Goal: Task Accomplishment & Management: Complete application form

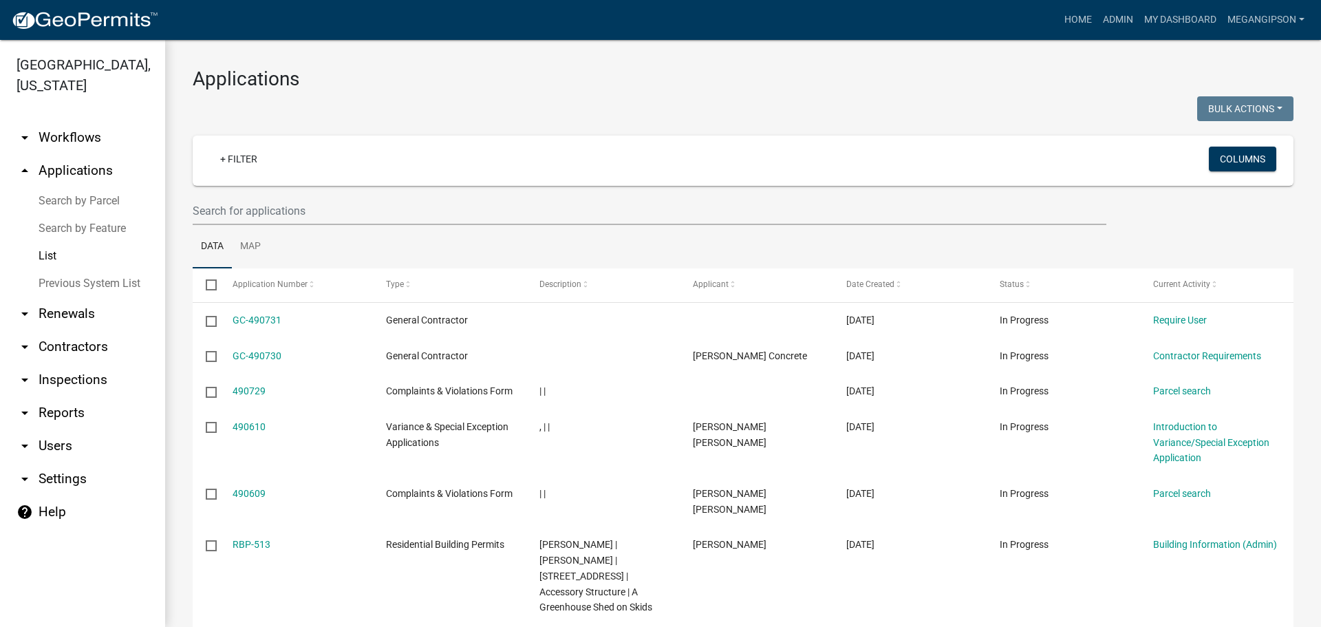
select select "3: 100"
click at [245, 225] on input "text" at bounding box center [650, 211] width 914 height 28
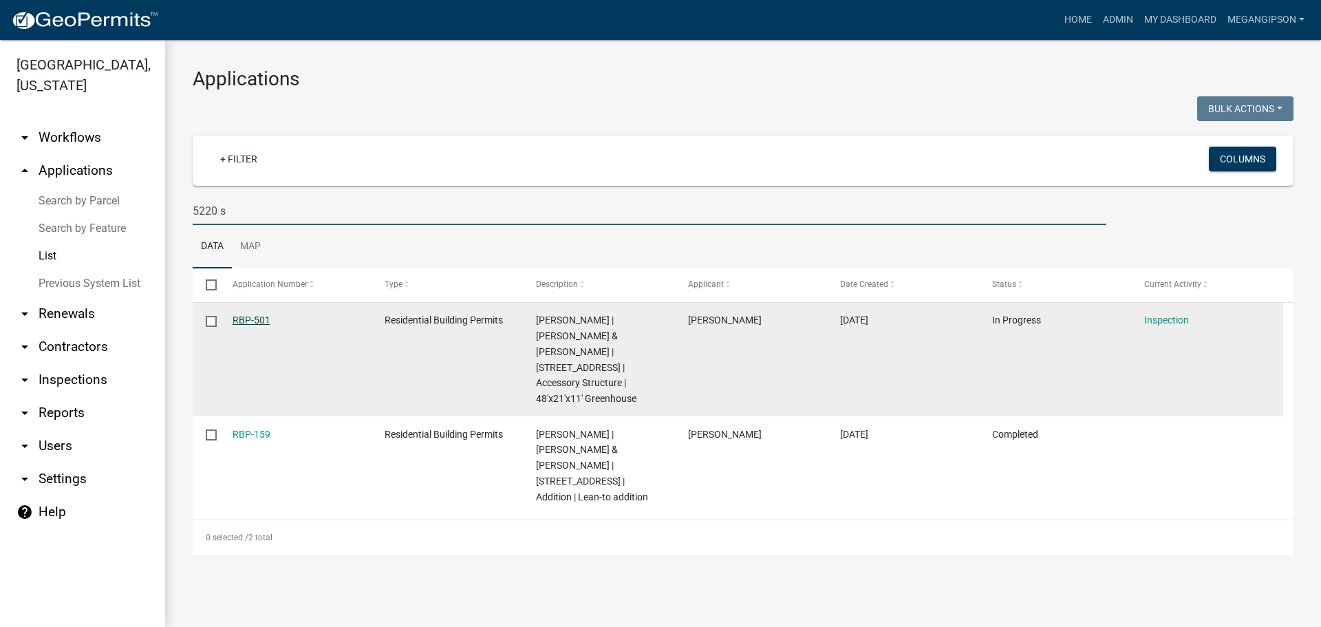
type input "5220 s"
click at [259, 325] on link "RBP-501" at bounding box center [252, 319] width 38 height 11
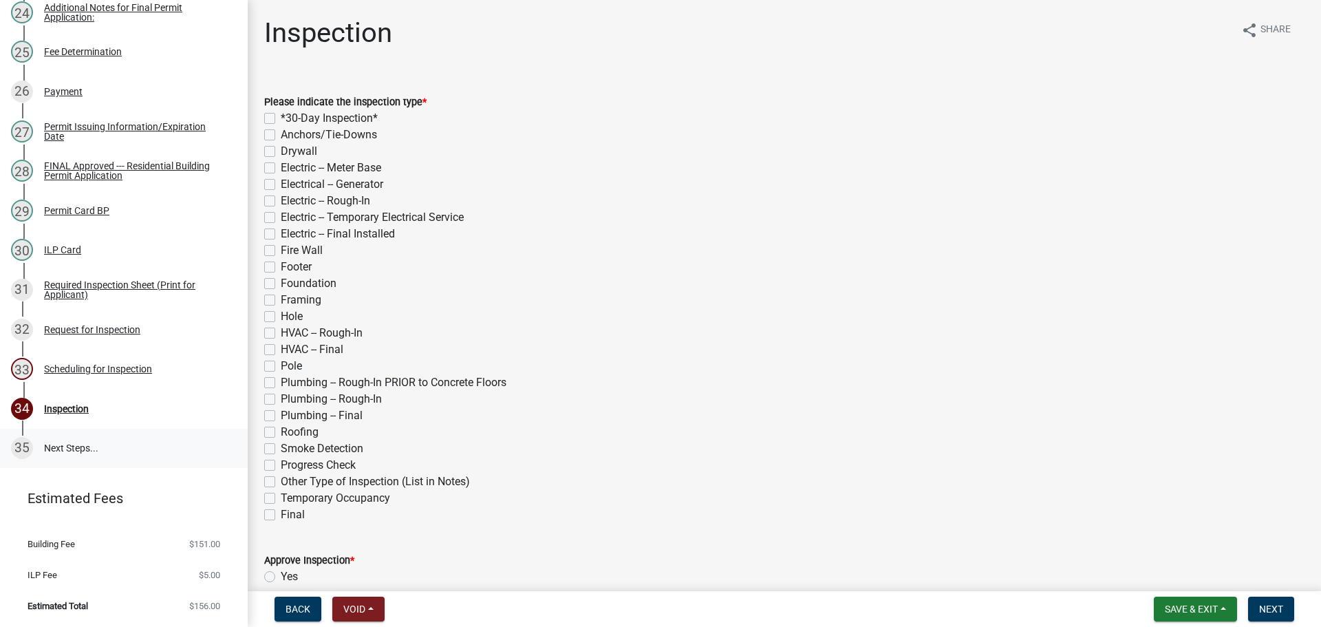
scroll to position [1355, 0]
click at [117, 325] on div "Request for Inspection" at bounding box center [92, 330] width 96 height 10
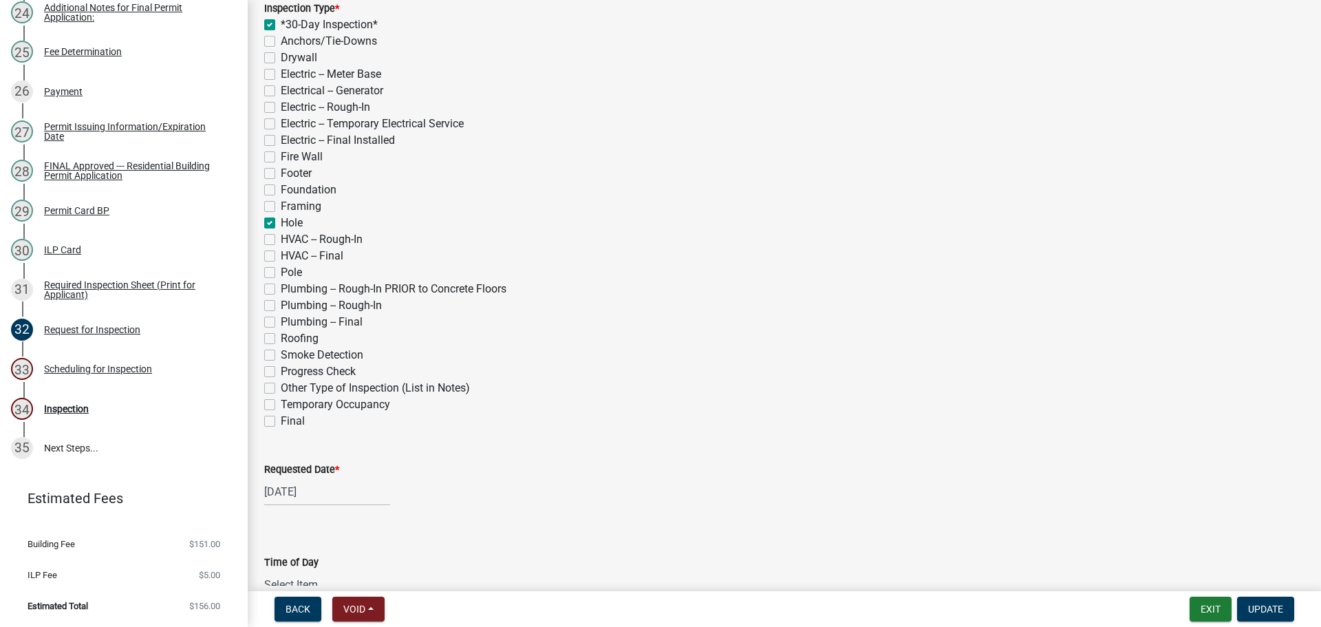
scroll to position [482, 0]
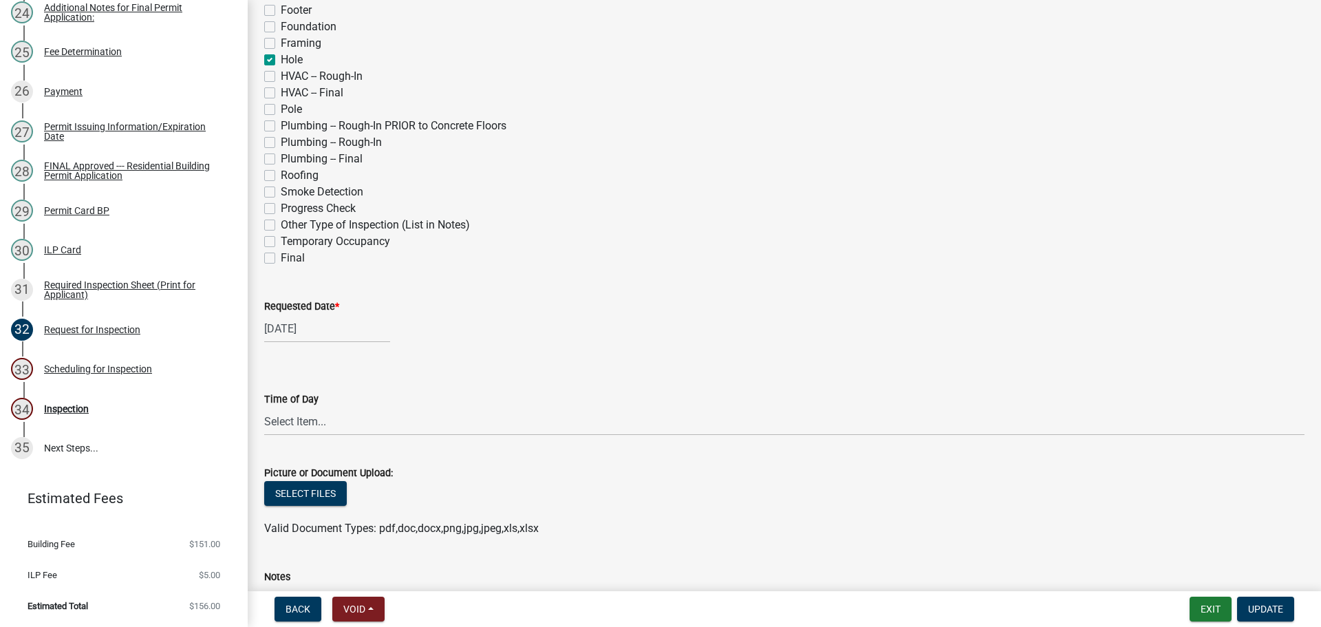
click at [281, 266] on label "Final" at bounding box center [293, 258] width 24 height 17
click at [281, 259] on input "Final" at bounding box center [285, 254] width 9 height 9
checkbox input "true"
checkbox input "false"
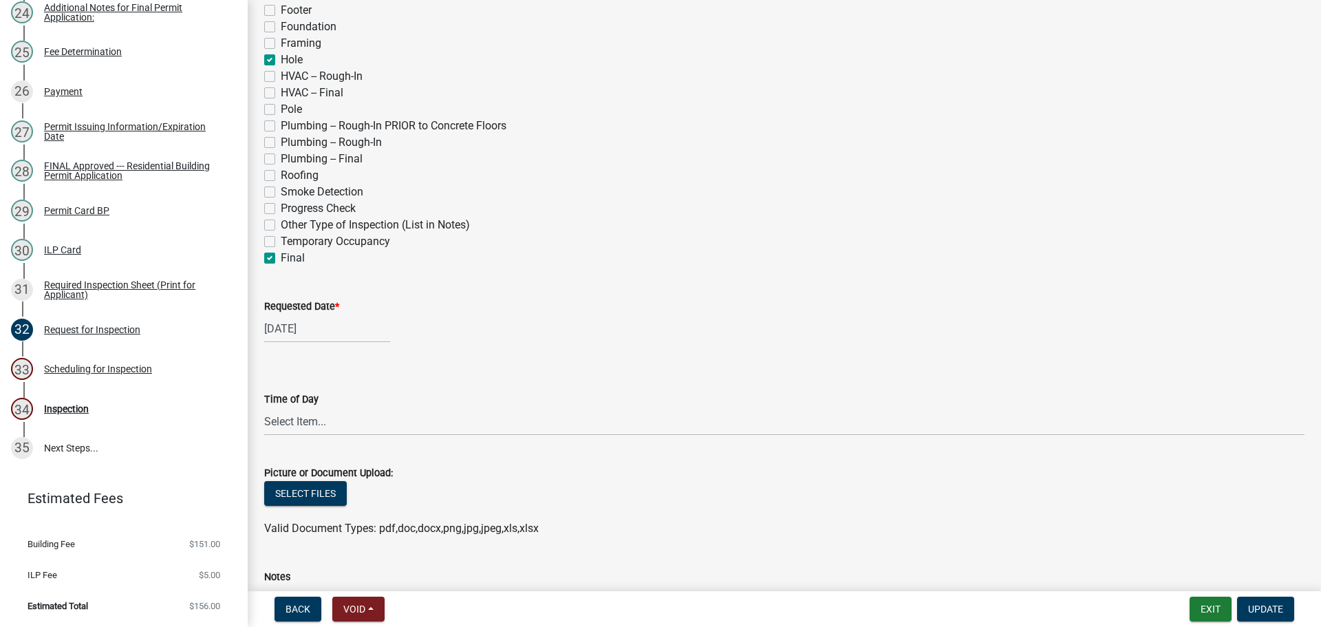
checkbox input "false"
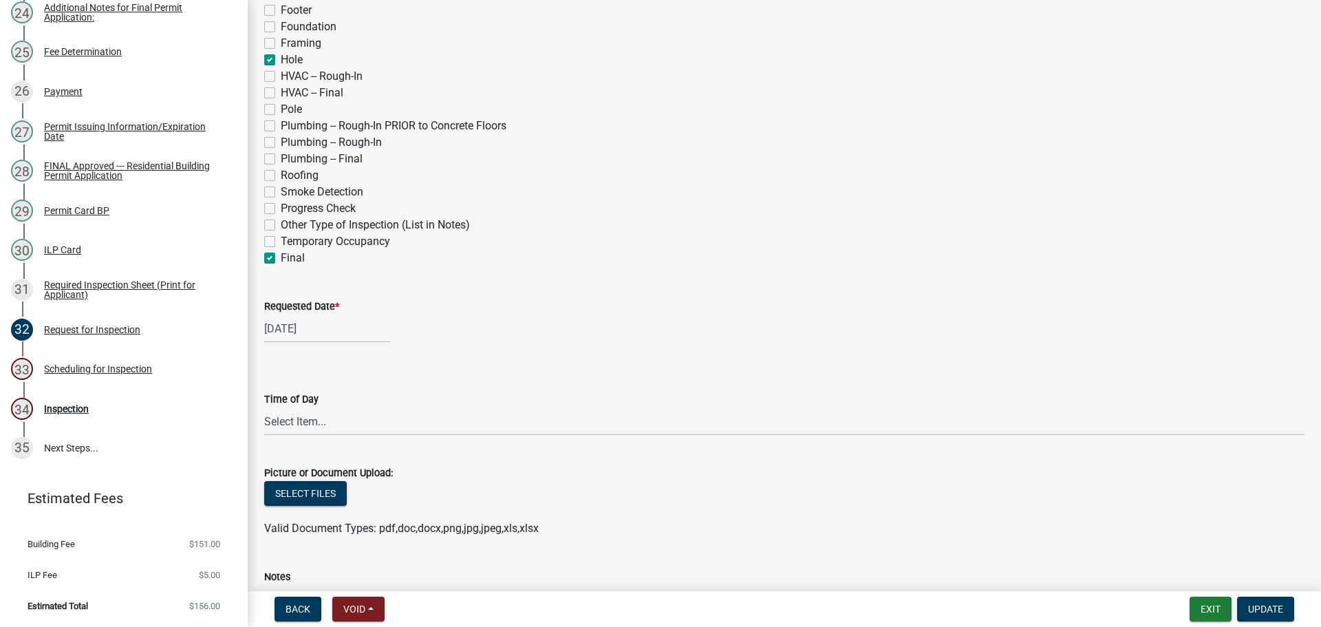
checkbox input "false"
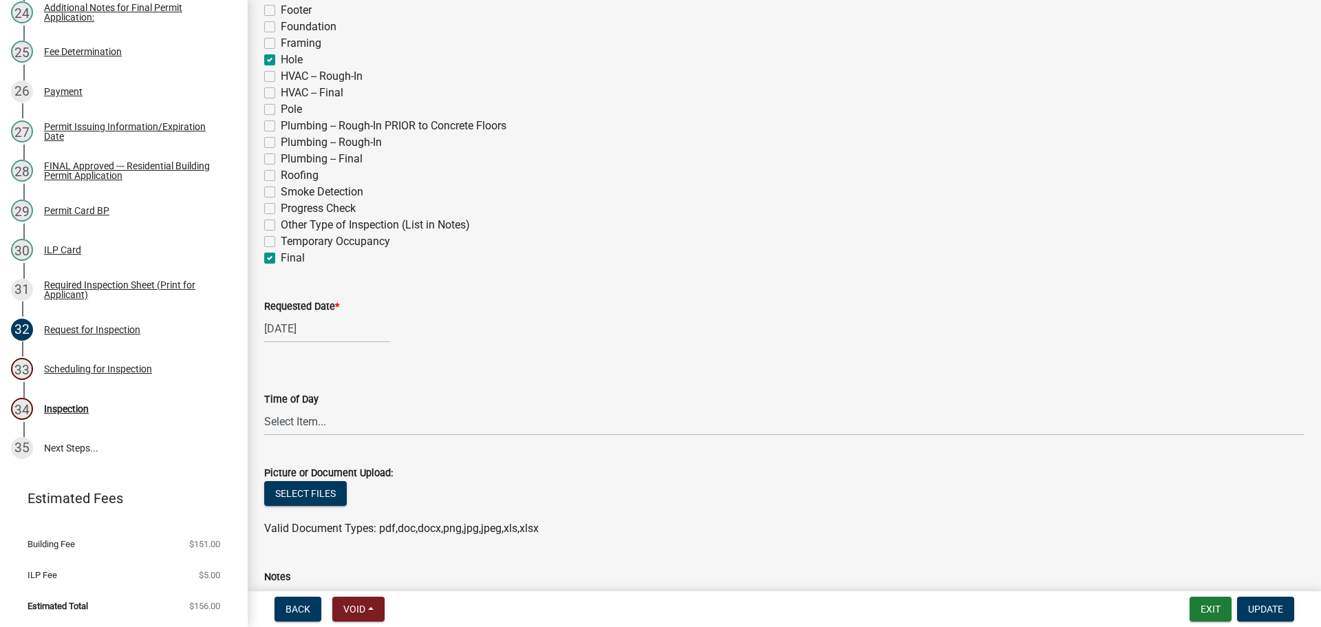
checkbox input "true"
checkbox input "false"
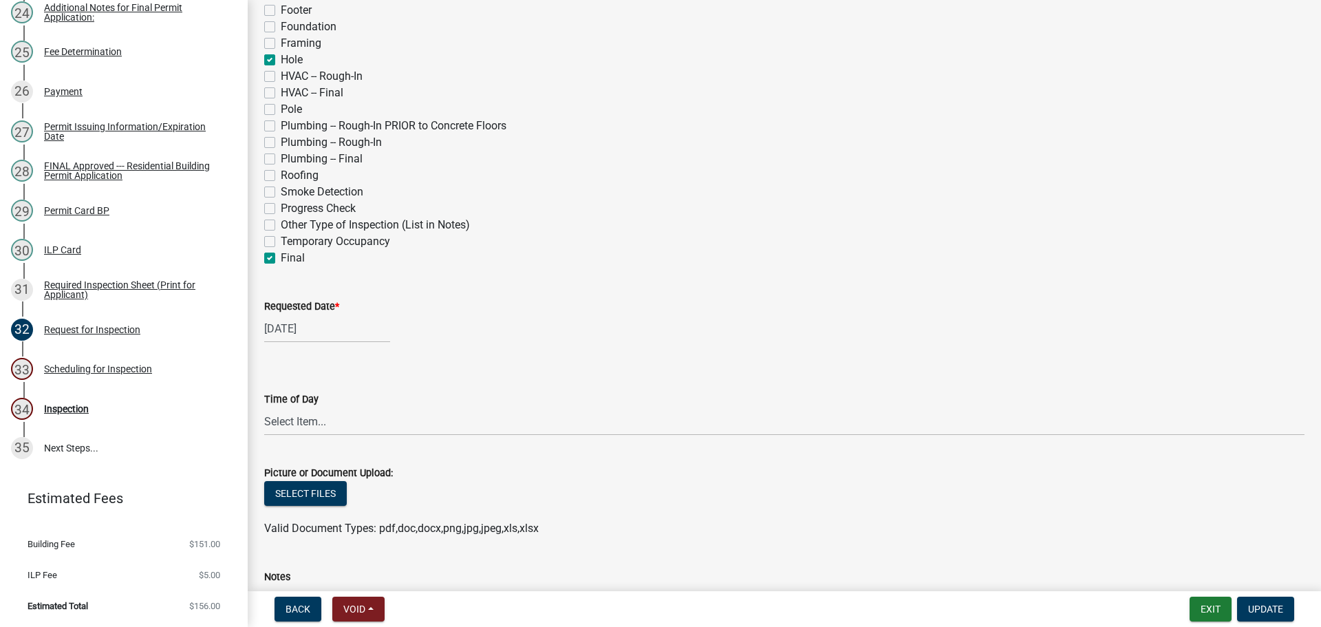
checkbox input "false"
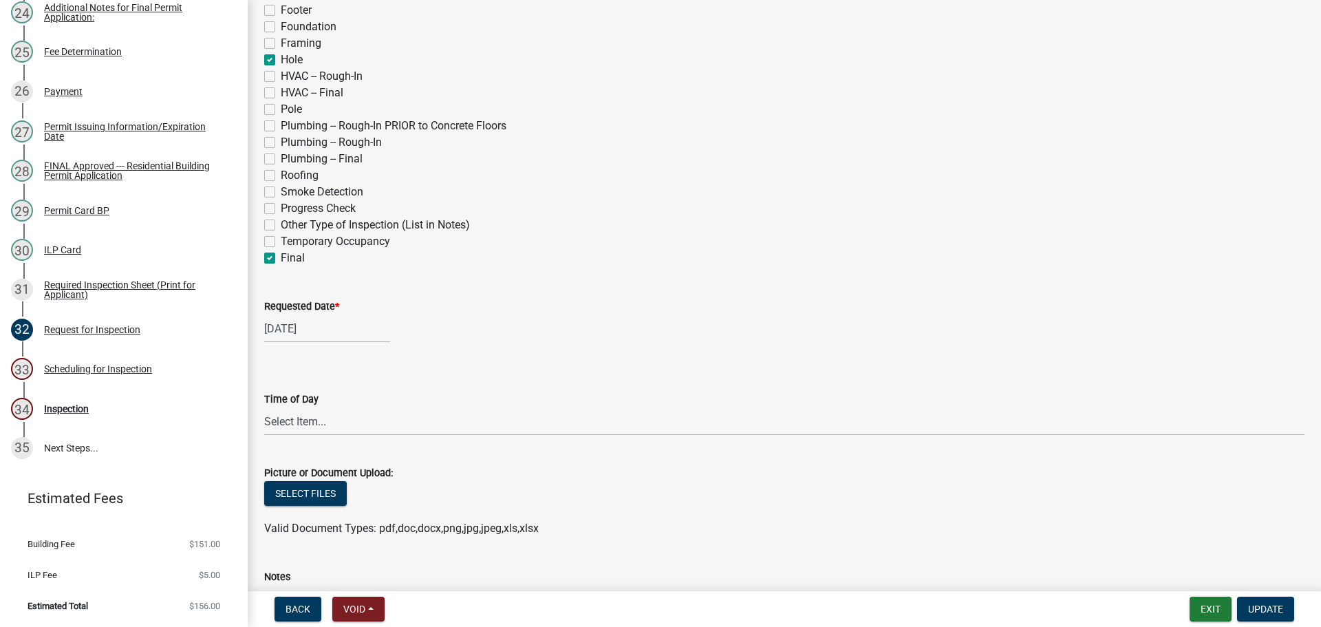
checkbox input "false"
checkbox input "true"
click at [289, 343] on div "[DATE]" at bounding box center [327, 328] width 126 height 28
select select "10"
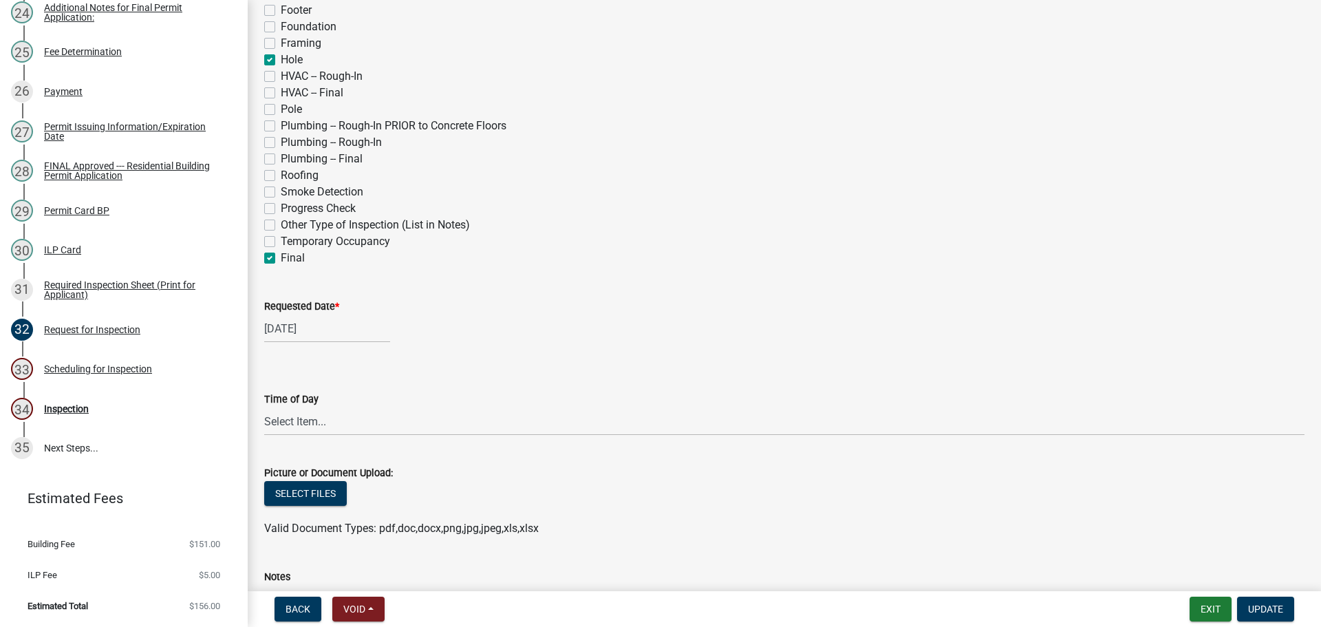
select select "2025"
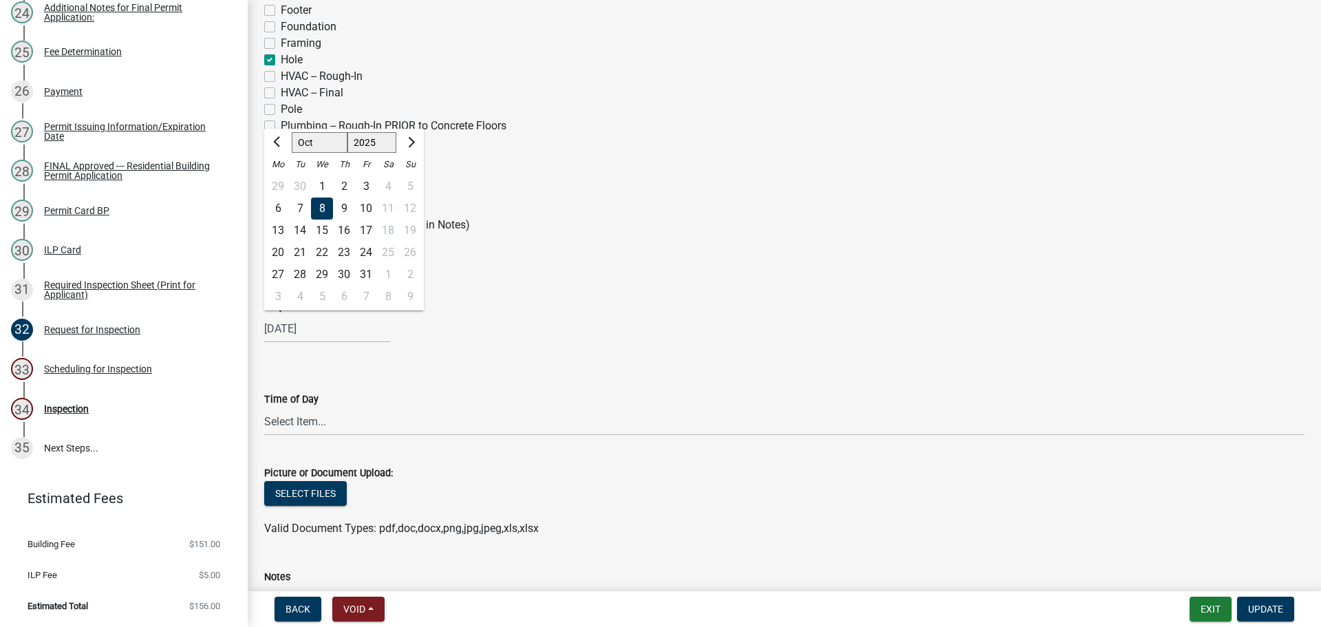
click at [333, 242] on div "15" at bounding box center [322, 231] width 22 height 22
type input "[DATE]"
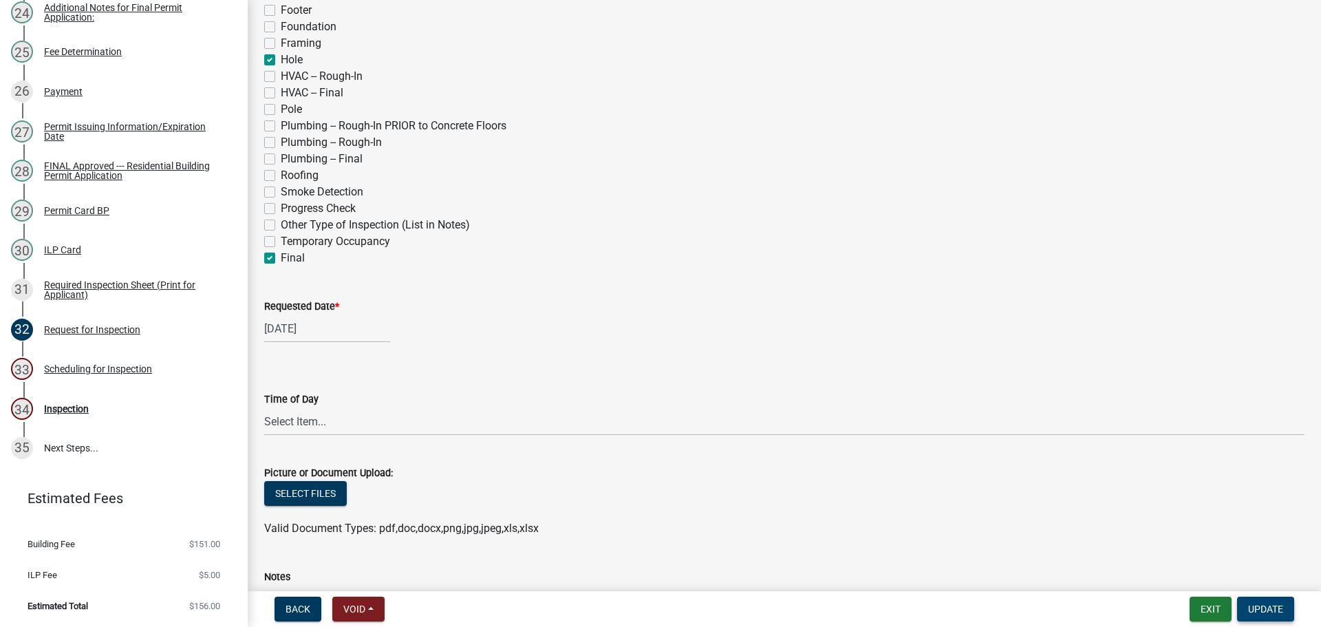
click at [1263, 604] on span "Update" at bounding box center [1265, 609] width 35 height 11
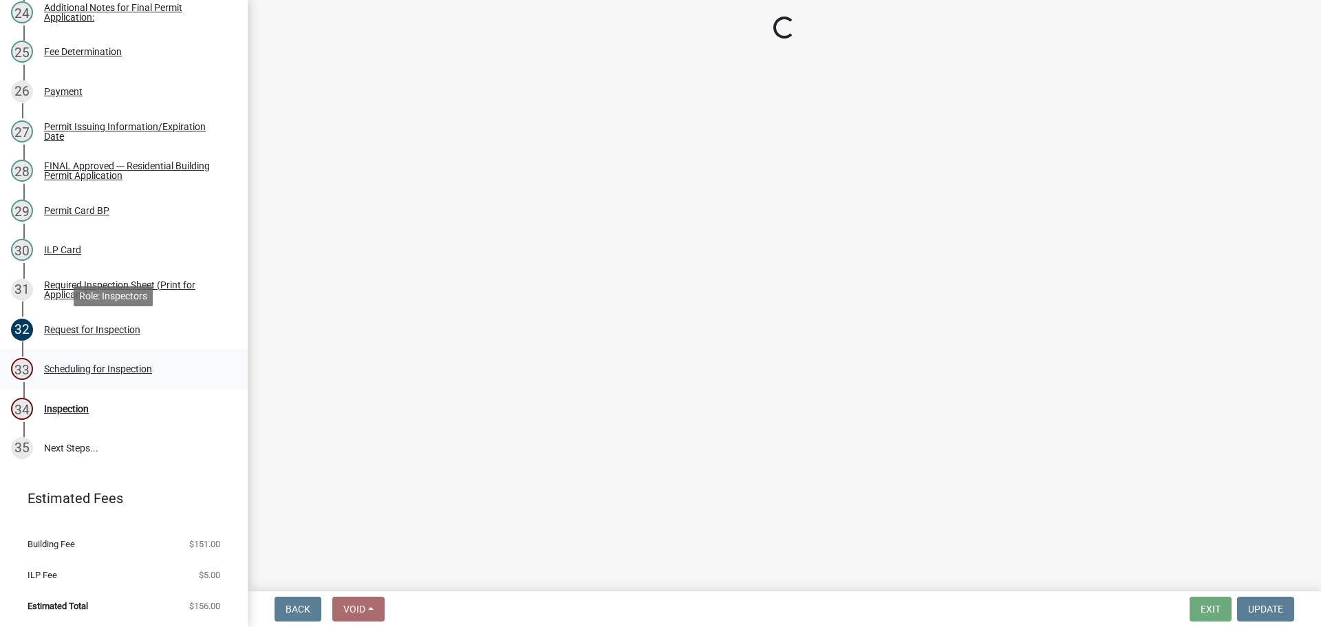
click at [87, 364] on div "Scheduling for Inspection" at bounding box center [98, 369] width 108 height 10
click at [105, 364] on div "Scheduling for Inspection" at bounding box center [98, 369] width 108 height 10
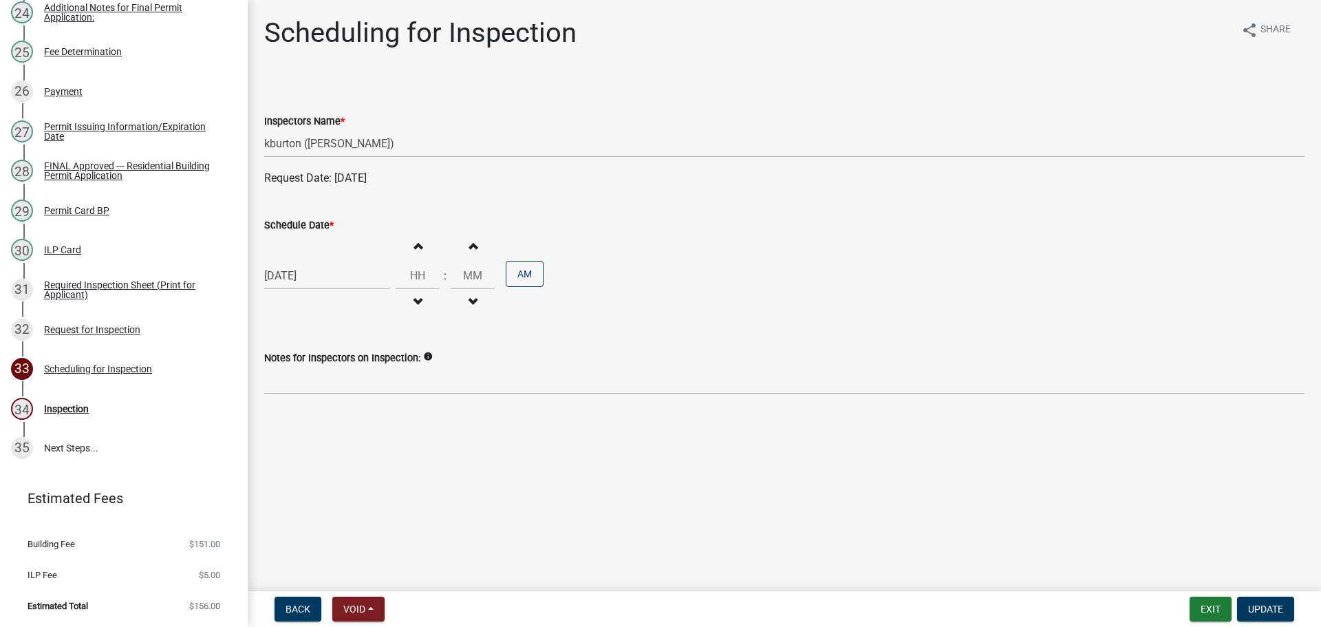
select select "25b75ae6-03c7-4280-9b34-fcf63005d5e5"
click at [319, 290] on div "[DATE]" at bounding box center [327, 275] width 126 height 28
select select "10"
select select "2025"
click at [329, 416] on div "15" at bounding box center [322, 405] width 22 height 22
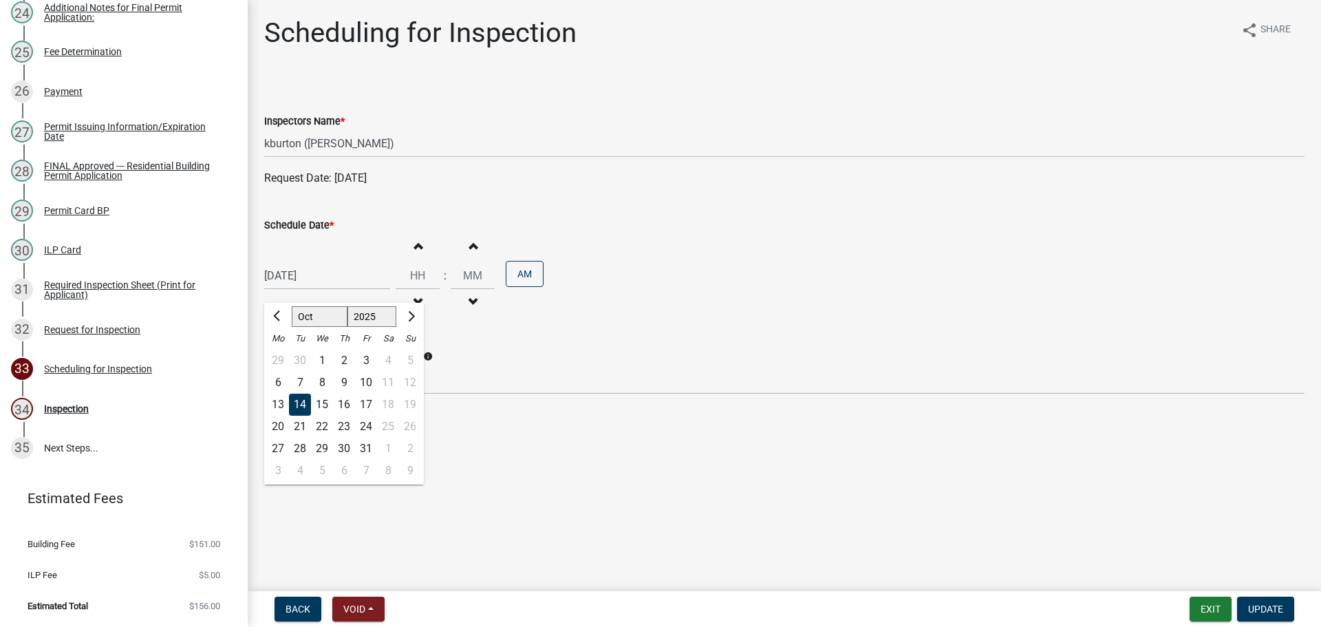
type input "[DATE]"
click at [1254, 597] on button "Update" at bounding box center [1265, 609] width 57 height 25
